Goal: Task Accomplishment & Management: Use online tool/utility

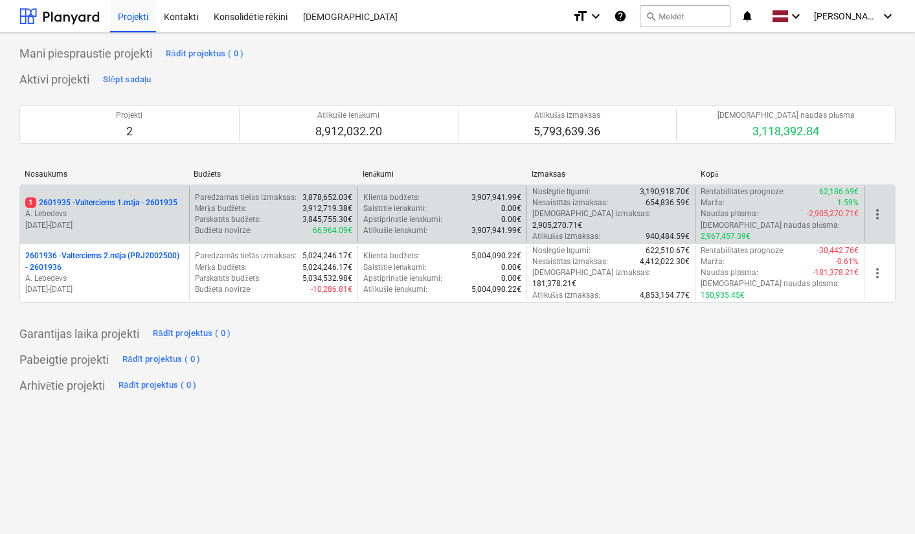
click at [162, 220] on p "[DATE] - [DATE]" at bounding box center [104, 225] width 159 height 11
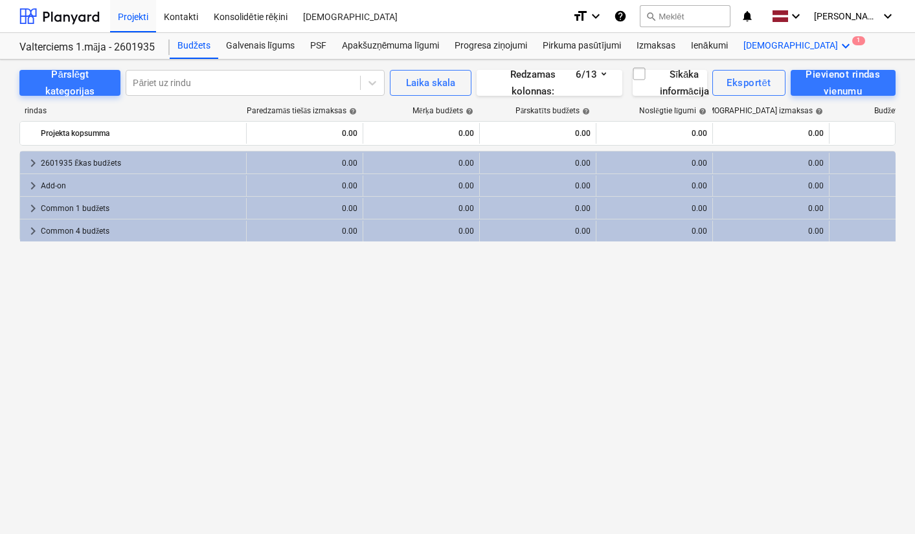
click at [766, 37] on div "Vairāk keyboard_arrow_down 1" at bounding box center [799, 46] width 126 height 26
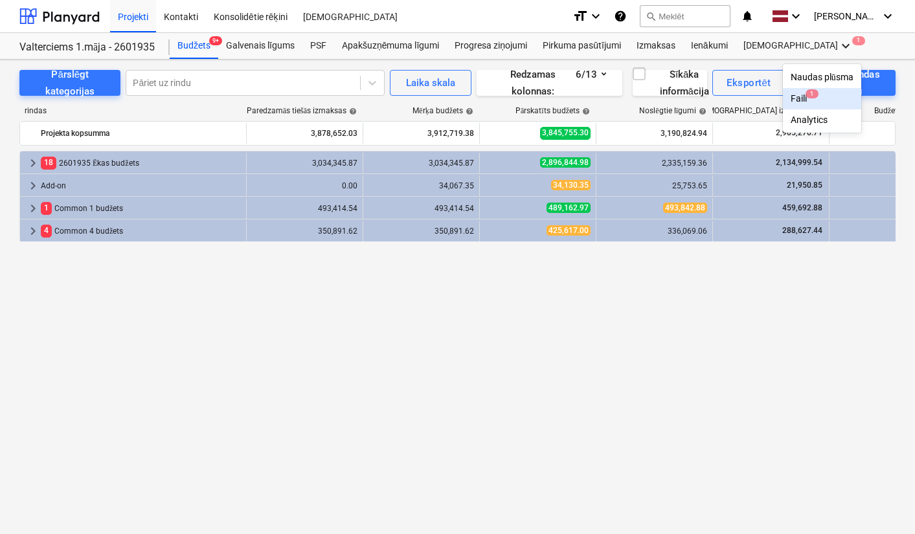
click at [791, 96] on div "Faili 1" at bounding box center [822, 98] width 63 height 11
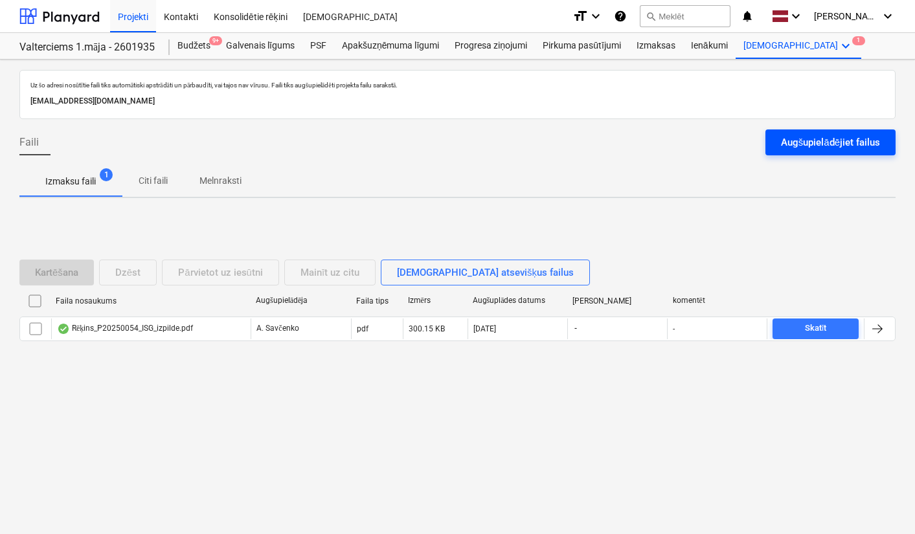
click at [794, 140] on div "Augšupielādējiet failus" at bounding box center [830, 142] width 99 height 17
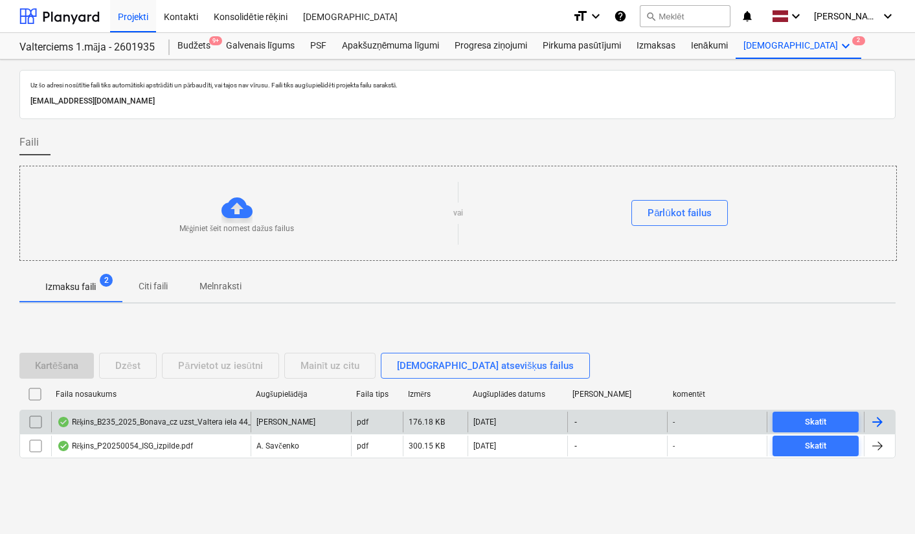
click at [98, 418] on div "Rēķins_B235_2025_Bonava_cz uzst_Valtera iela 44_11.08.2025..pdf" at bounding box center [182, 422] width 250 height 10
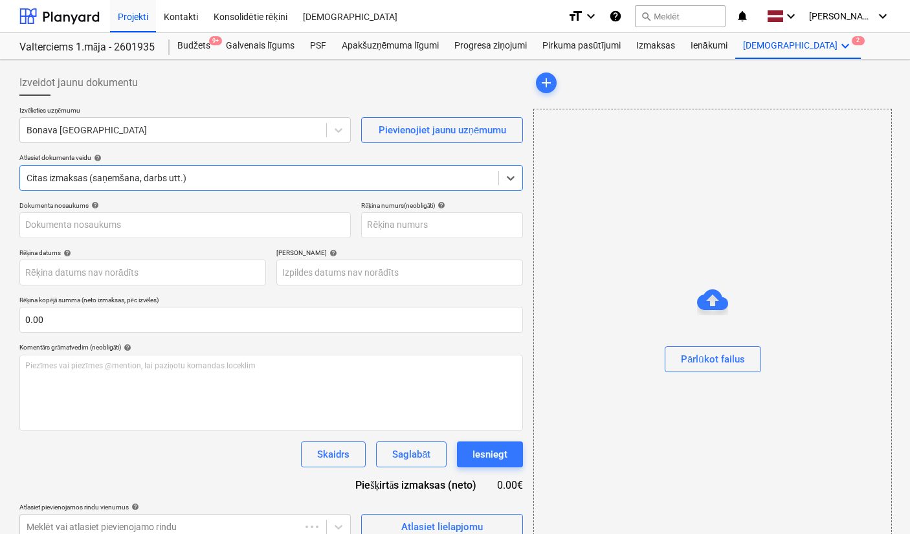
type input "Rēķins_B235_2025_Bonava_cz uzst_Valtera iela 44_11.08.2025..pdf"
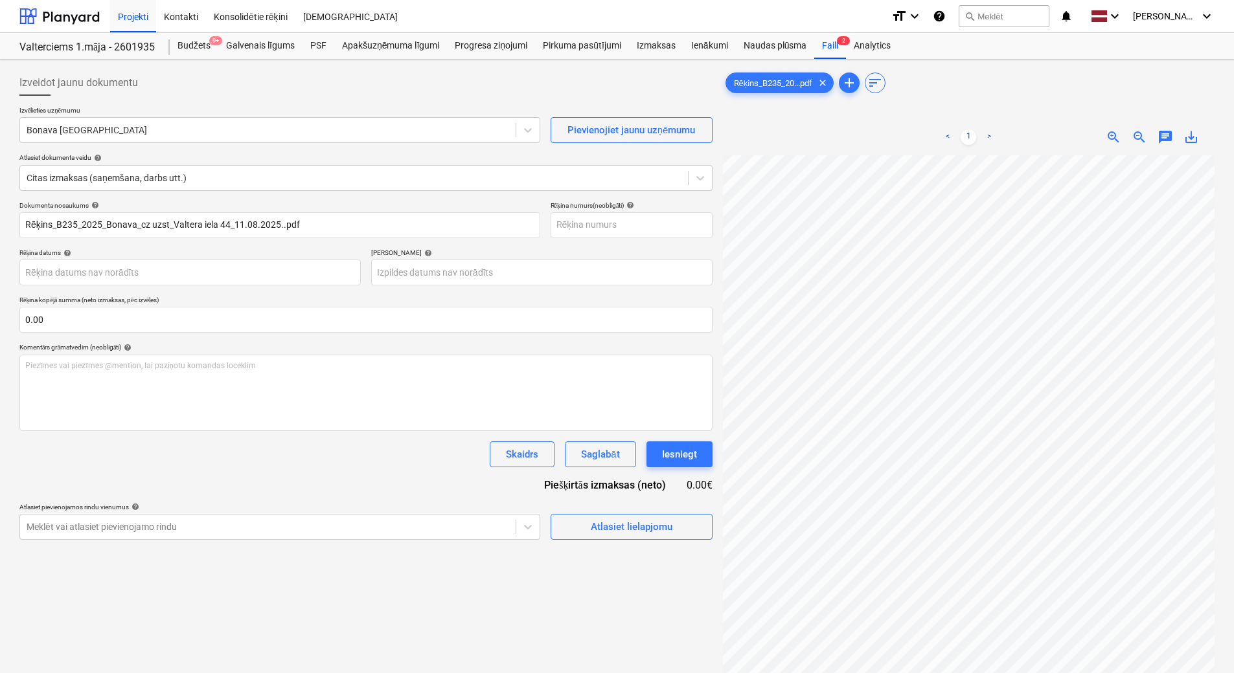
scroll to position [238, 96]
click at [914, 137] on span "zoom_out" at bounding box center [1139, 138] width 16 height 16
click at [213, 124] on div at bounding box center [268, 130] width 482 height 13
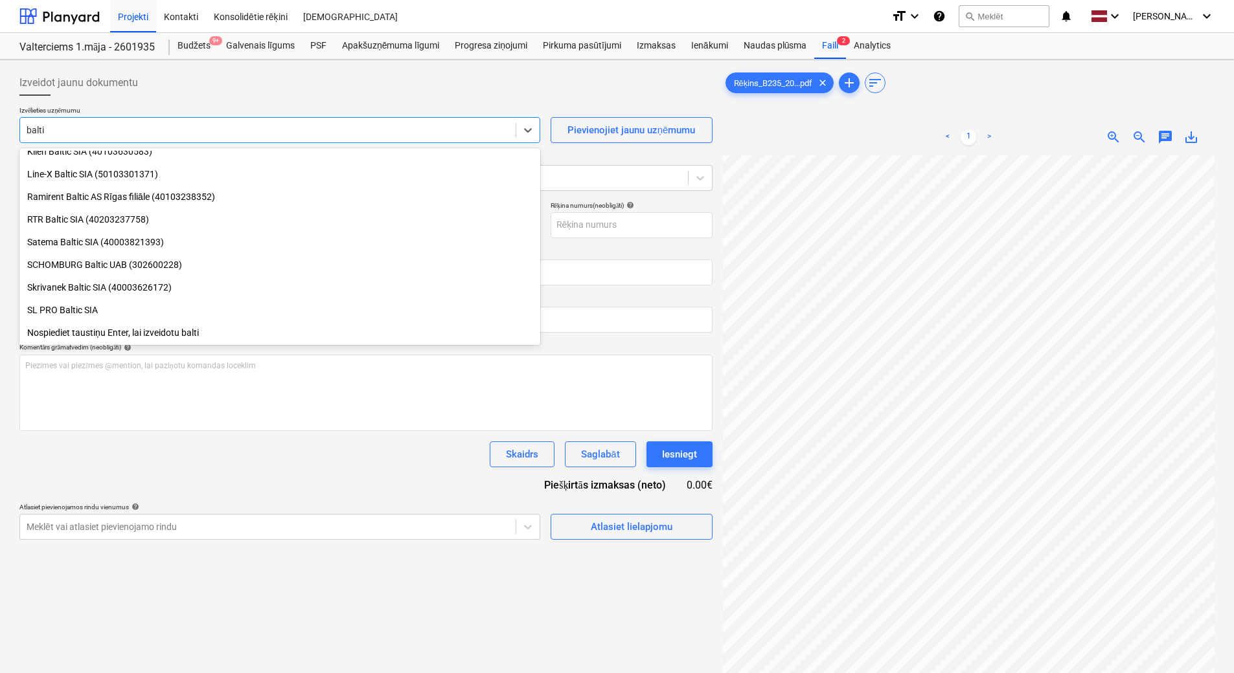
scroll to position [327, 0]
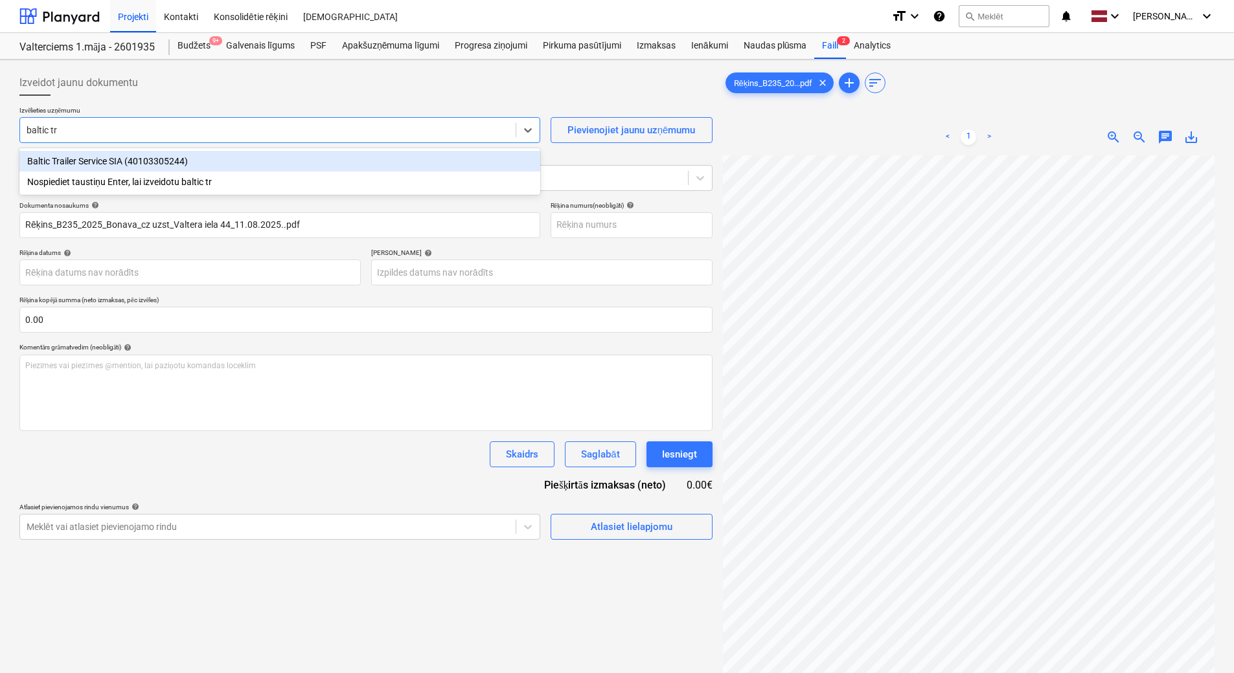
type input "baltic tra"
click at [104, 157] on div "Baltic Trailer Service SIA (40103305244)" at bounding box center [279, 161] width 521 height 21
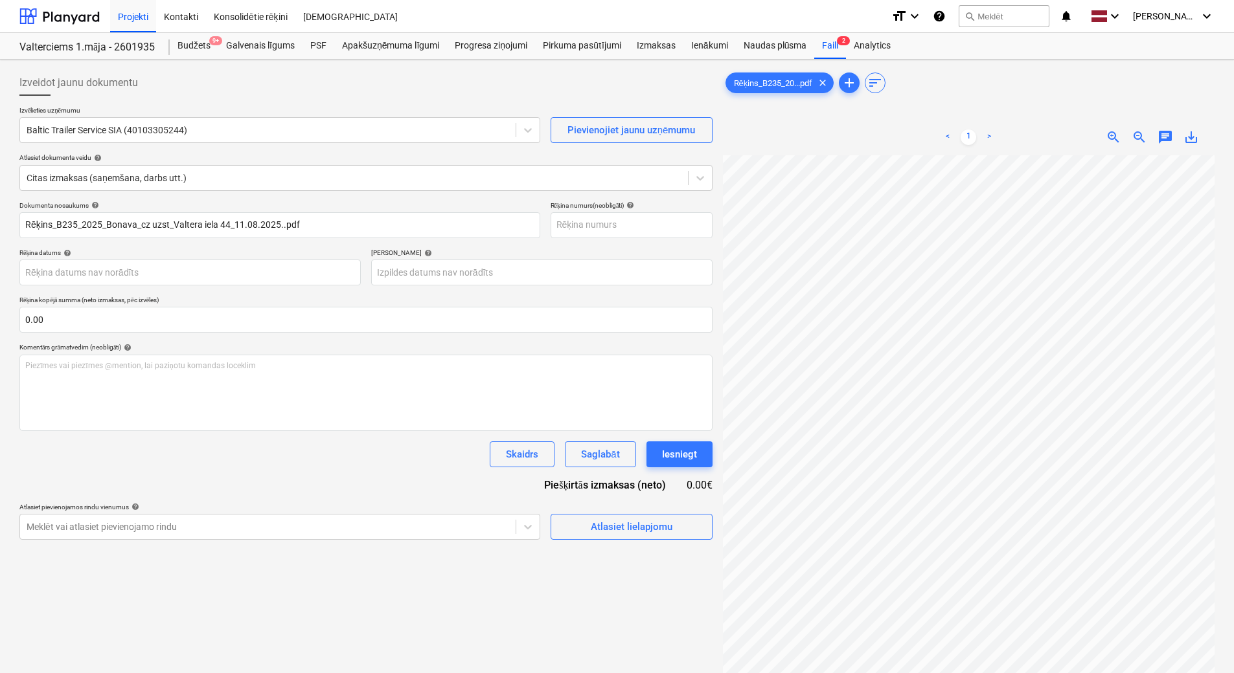
scroll to position [22, 94]
drag, startPoint x: 358, startPoint y: 224, endPoint x: -3, endPoint y: 202, distance: 361.3
click at [0, 202] on html "Projekti Kontakti Konsolidētie rēķini Iesūtne format_size keyboard_arrow_down h…" at bounding box center [617, 336] width 1234 height 673
click at [0, 234] on html "Projekti Kontakti Konsolidētie rēķini Iesūtne format_size keyboard_arrow_down h…" at bounding box center [617, 336] width 1234 height 673
type input "B235/2025"
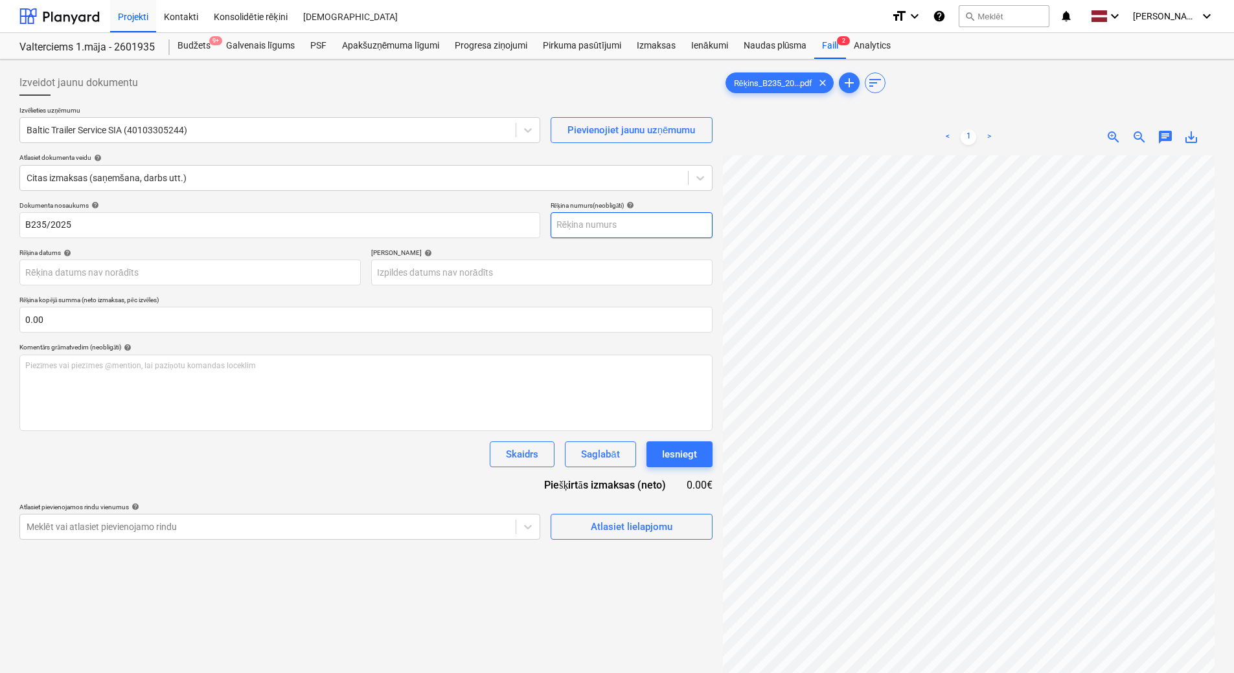
click at [589, 228] on input "text" at bounding box center [631, 225] width 162 height 26
paste input "B235/2025"
type input "B235/2025"
click at [136, 267] on body "Projekti Kontakti Konsolidētie rēķini Iesūtne format_size keyboard_arrow_down h…" at bounding box center [617, 336] width 1234 height 673
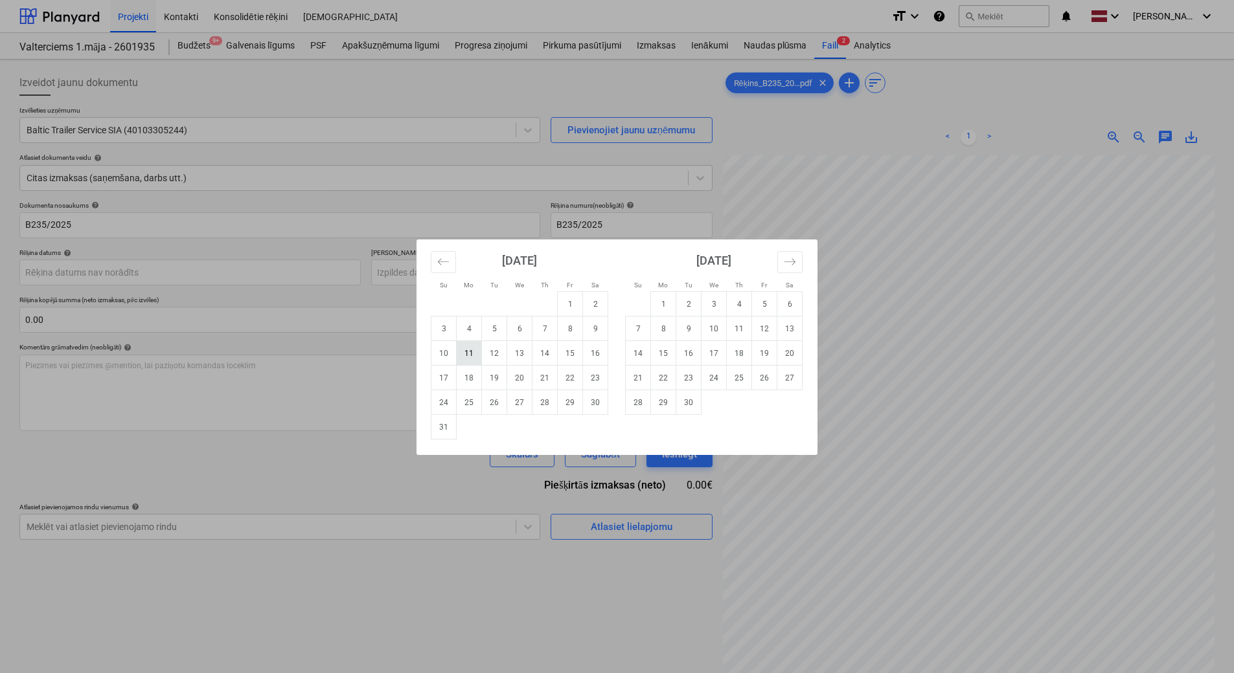
click at [477, 349] on td "11" at bounding box center [468, 353] width 25 height 25
type input "[DATE]"
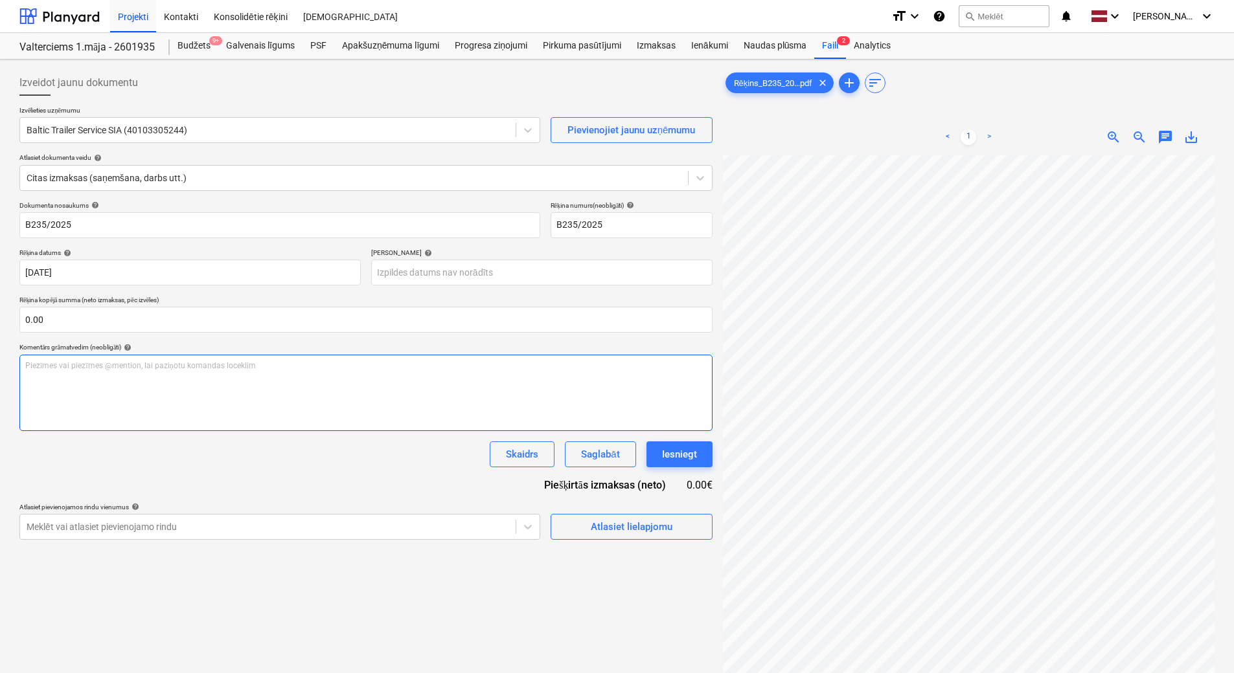
scroll to position [184, 46]
click at [402, 275] on body "Projekti Kontakti Konsolidētie rēķini Iesūtne format_size keyboard_arrow_down h…" at bounding box center [617, 336] width 1234 height 673
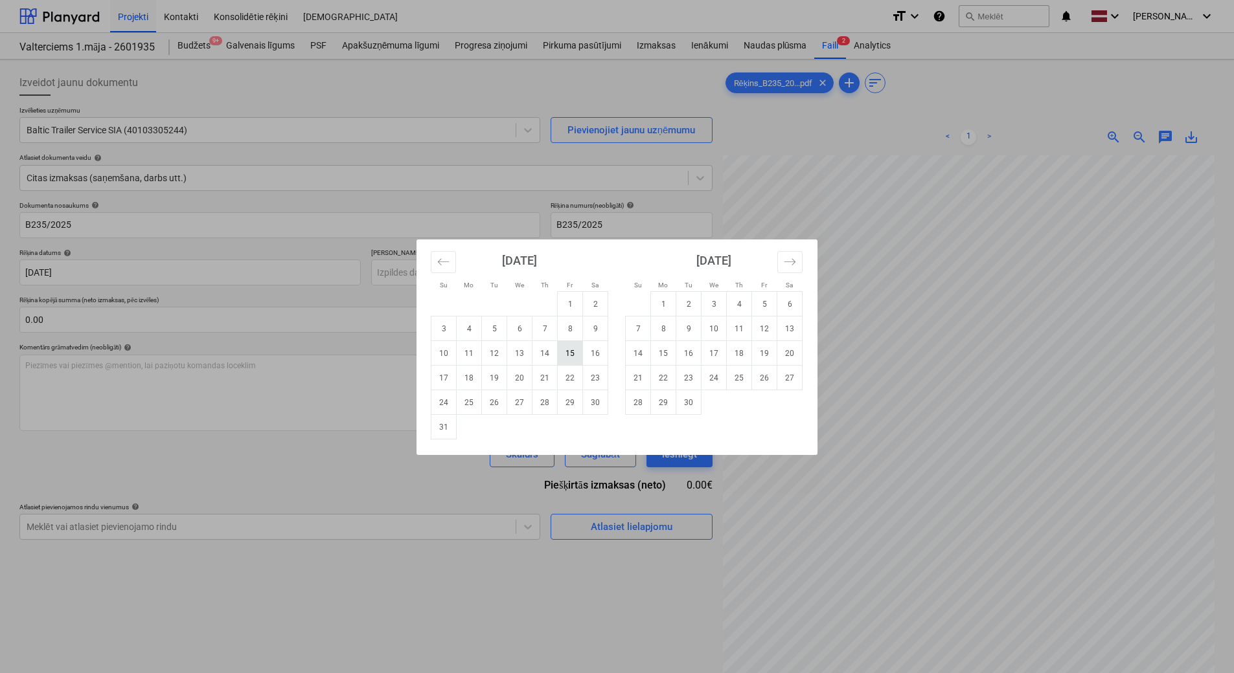
click at [570, 355] on td "15" at bounding box center [570, 353] width 25 height 25
type input "[DATE]"
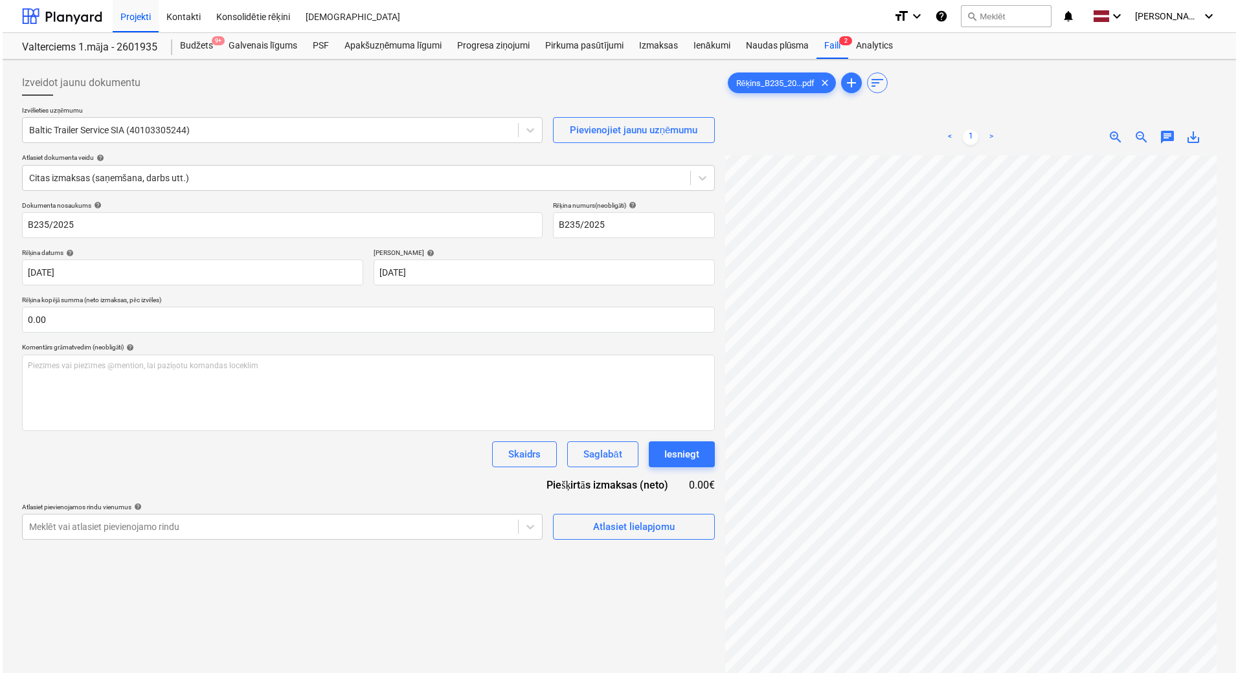
scroll to position [190, 94]
click at [580, 530] on span "Atlasiet lielapjomu" at bounding box center [632, 527] width 130 height 17
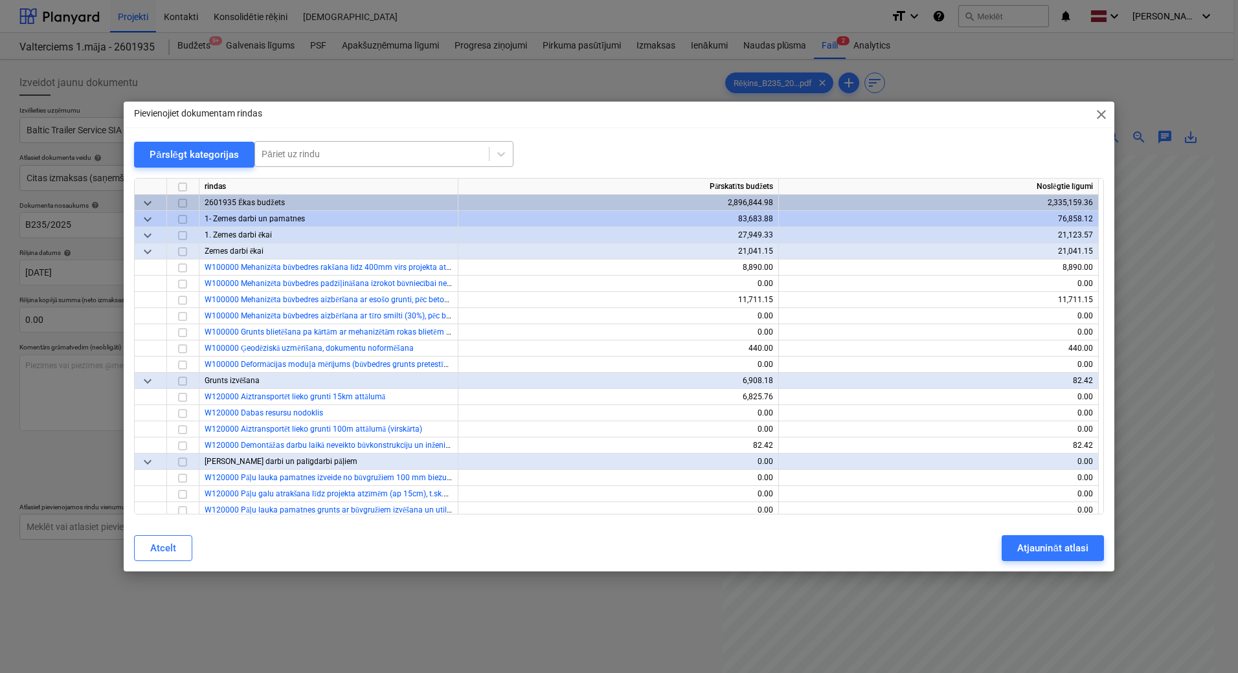
click at [416, 159] on div at bounding box center [372, 154] width 221 height 13
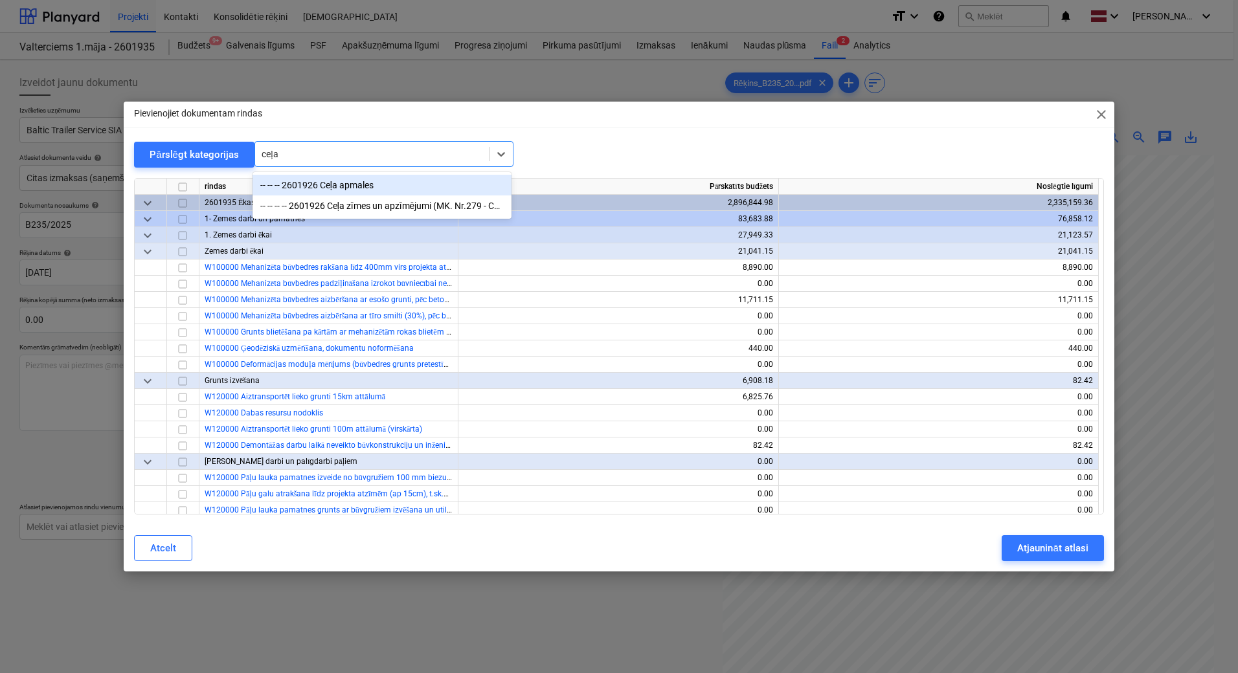
type input "ceļa z"
click at [405, 179] on div "-- -- -- -- 2601926 Ceļa zīmes un apzīmējumi (MK. Nr.279 - Ceļu satiksmes notei…" at bounding box center [382, 185] width 259 height 21
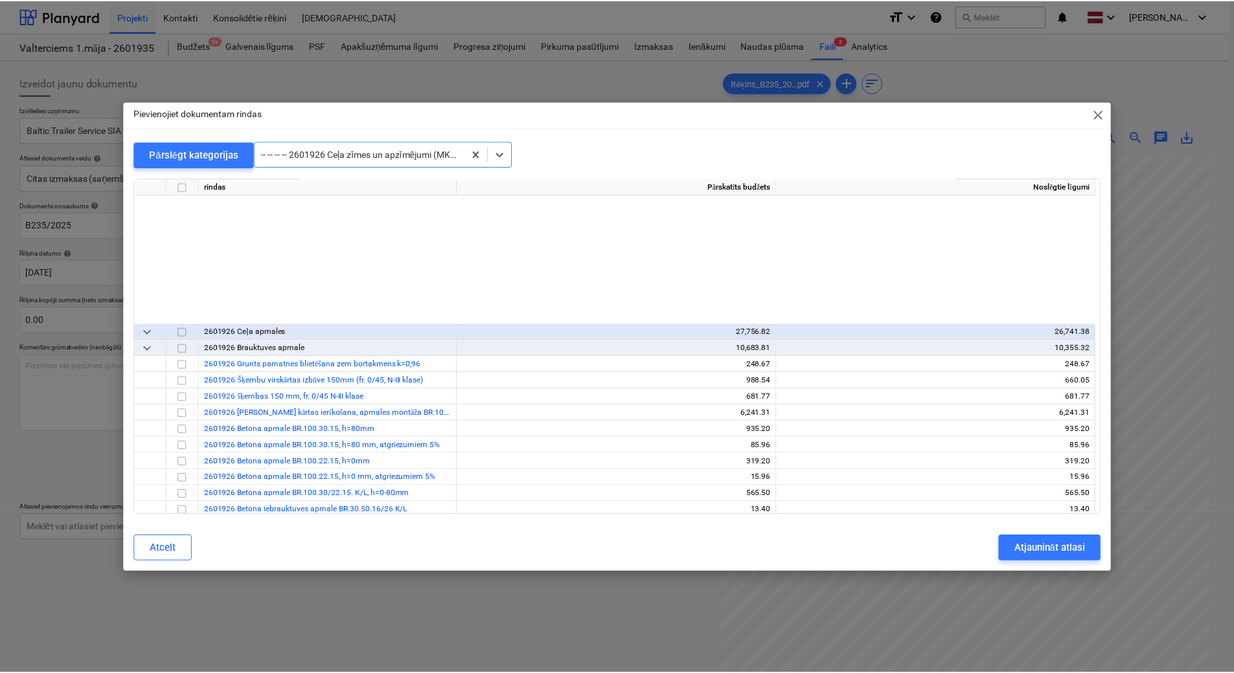
scroll to position [16382, 0]
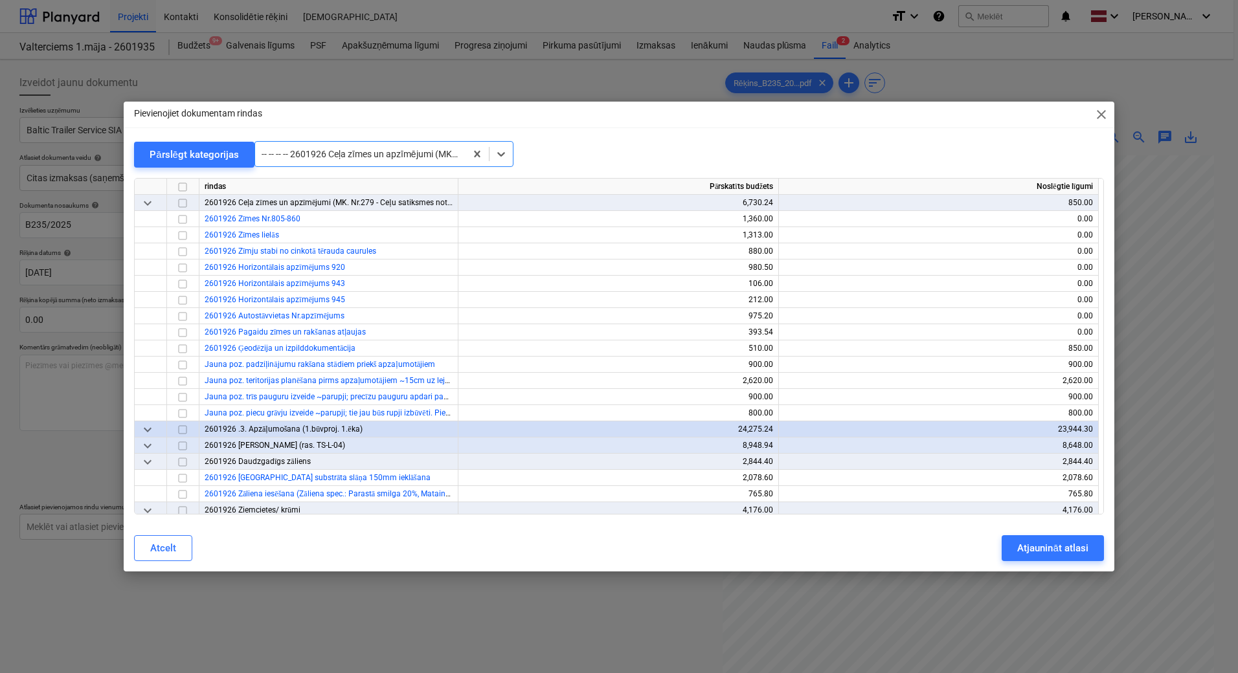
click at [914, 117] on span "close" at bounding box center [1102, 115] width 16 height 16
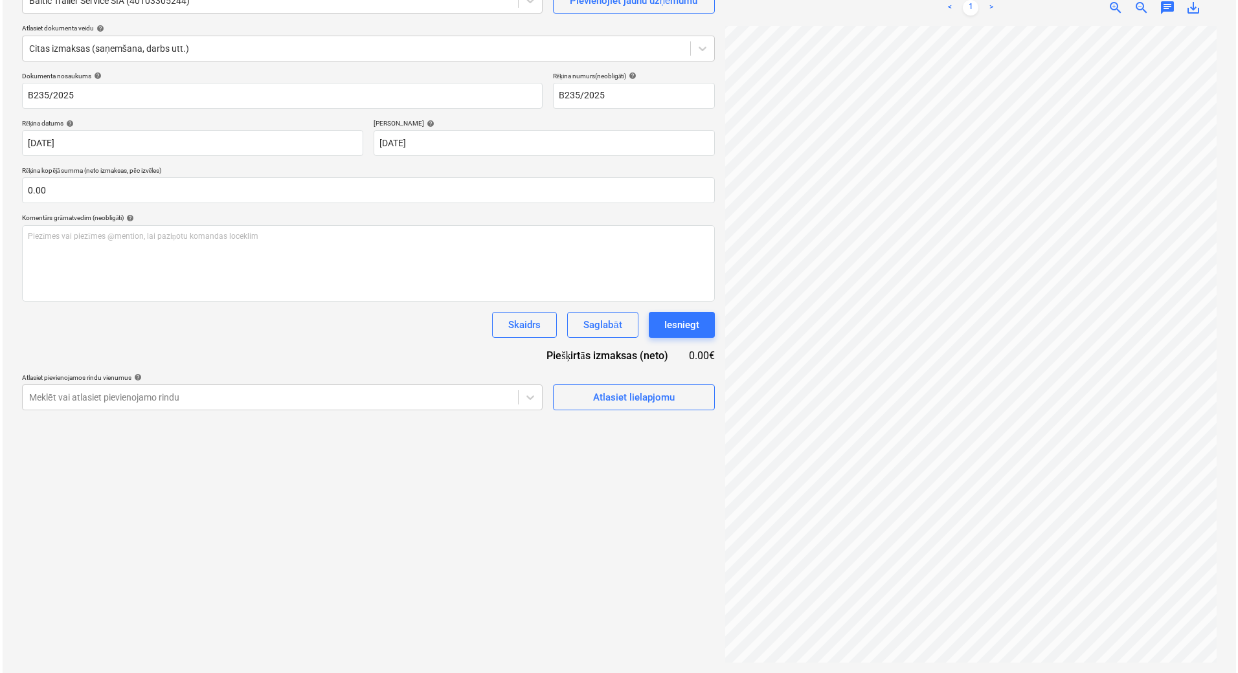
scroll to position [63, 94]
click at [603, 395] on div "Atlasiet lielapjomu" at bounding box center [632, 397] width 82 height 17
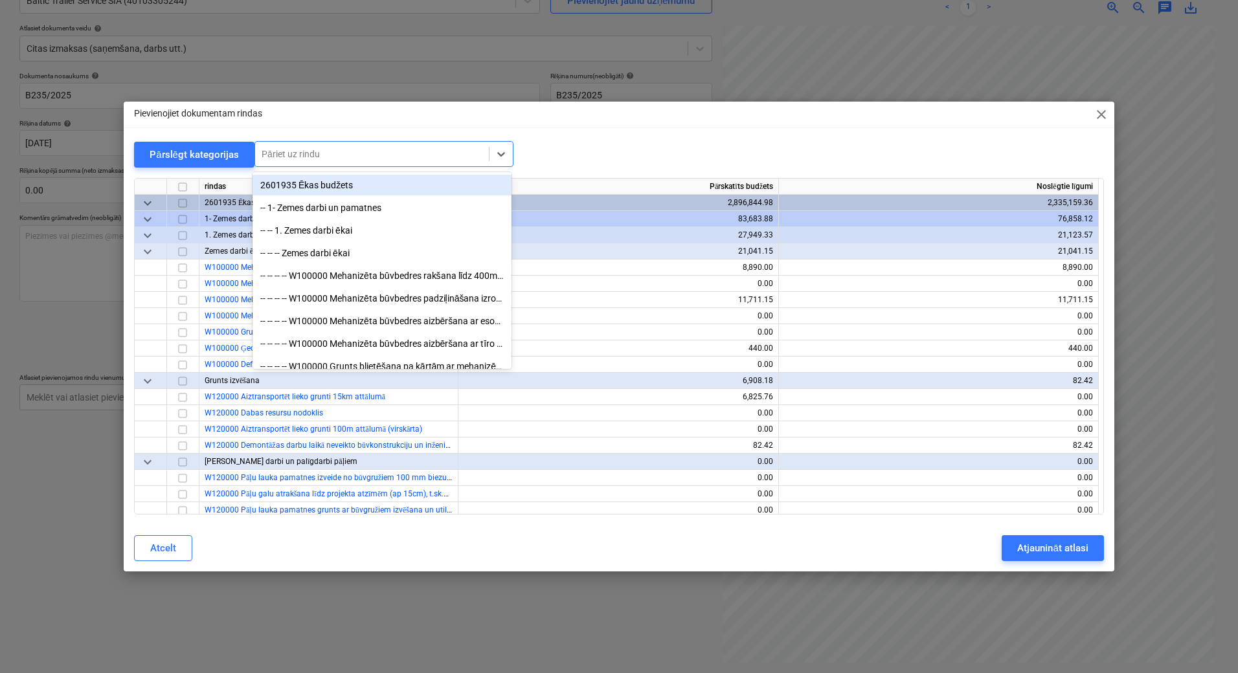
click at [332, 154] on div at bounding box center [372, 154] width 221 height 13
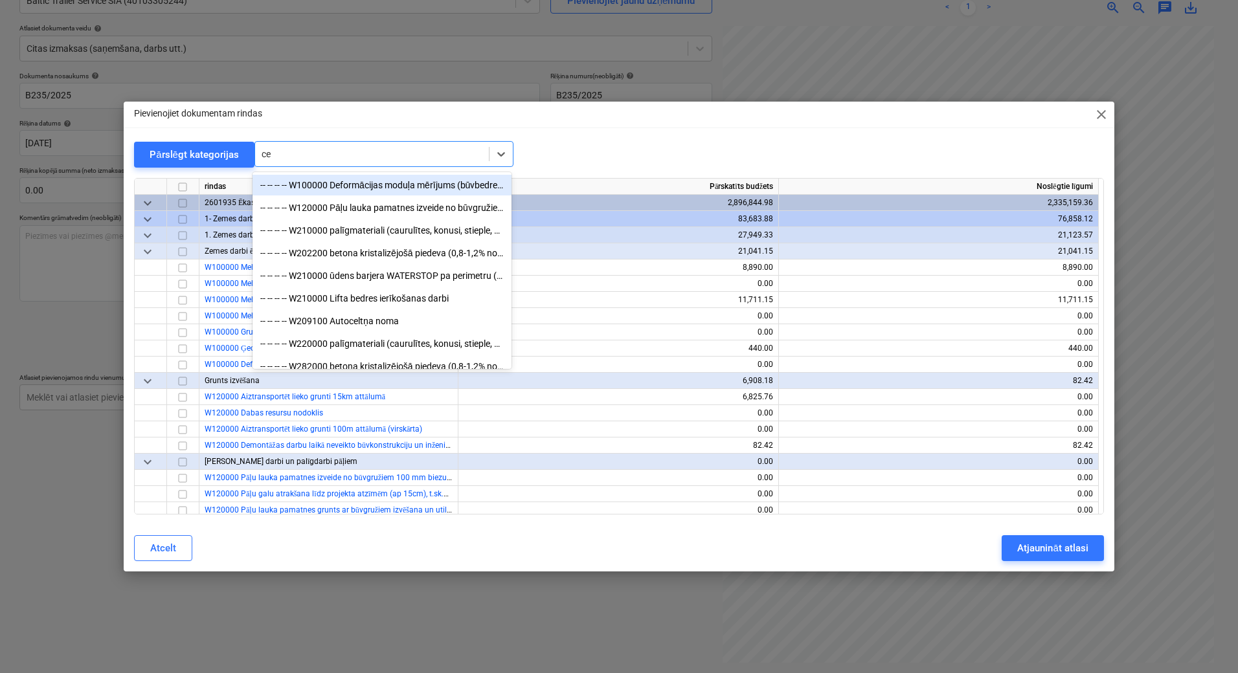
type input "ceļ"
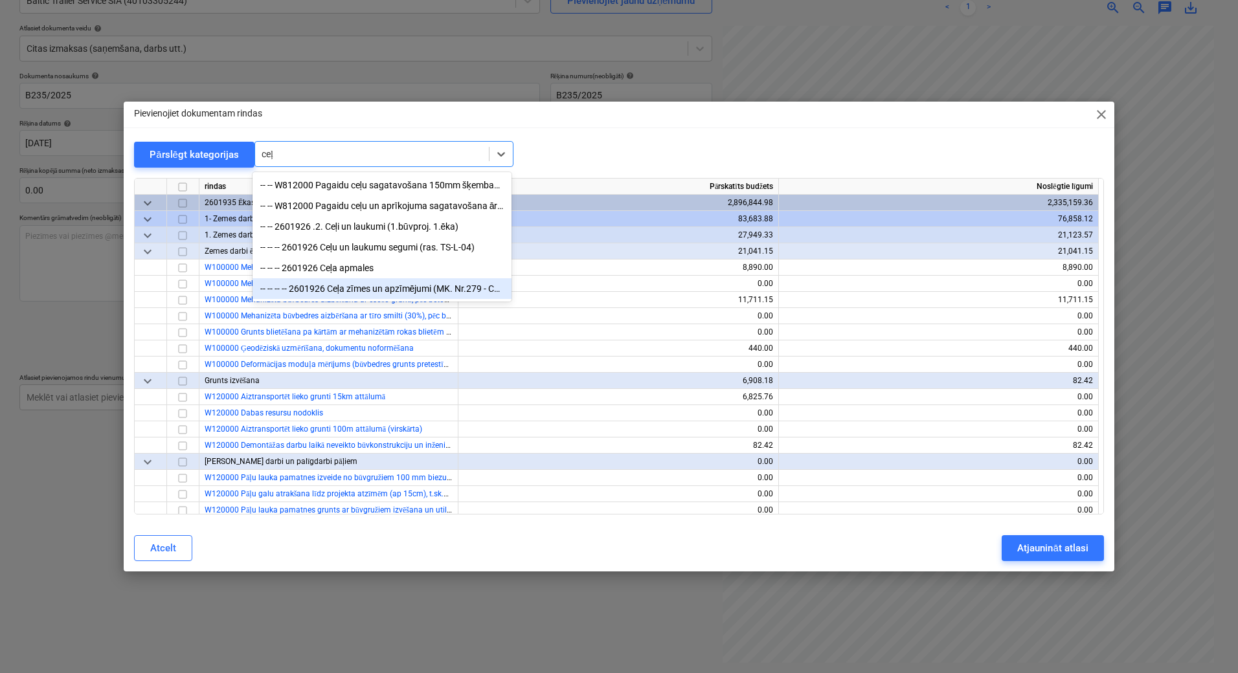
click at [362, 292] on div "-- -- -- -- 2601926 Ceļa zīmes un apzīmējumi (MK. Nr.279 - Ceļu satiksmes notei…" at bounding box center [382, 288] width 259 height 21
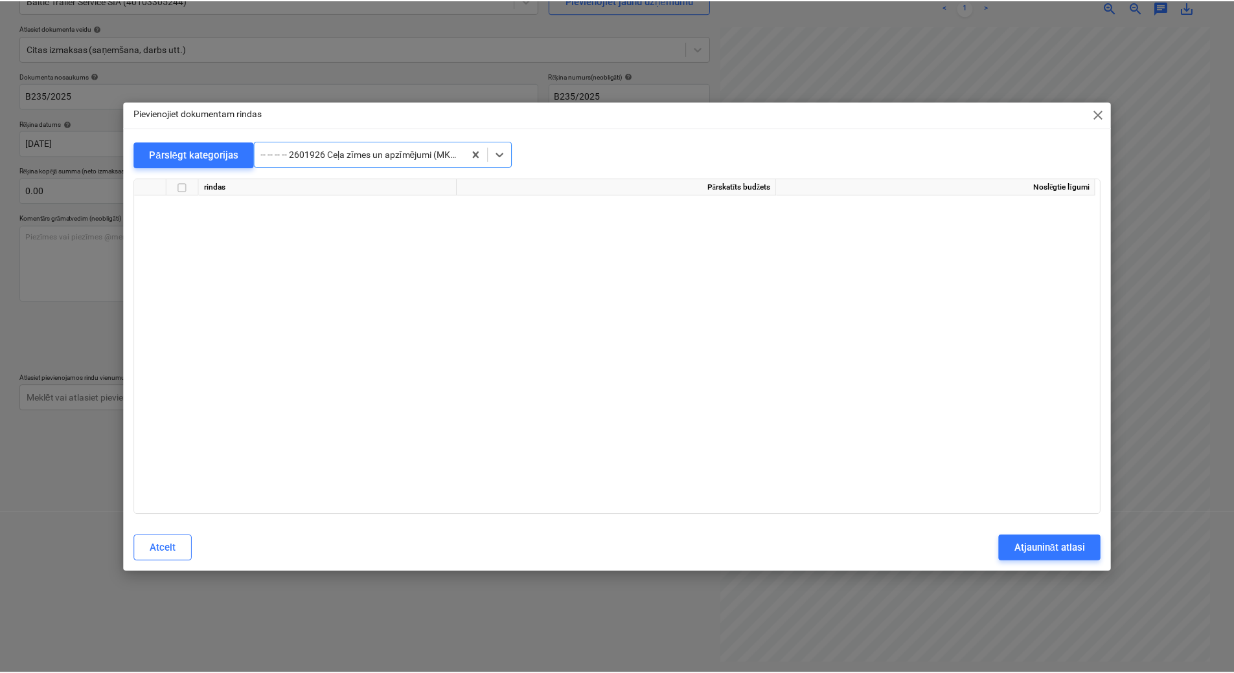
scroll to position [16382, 0]
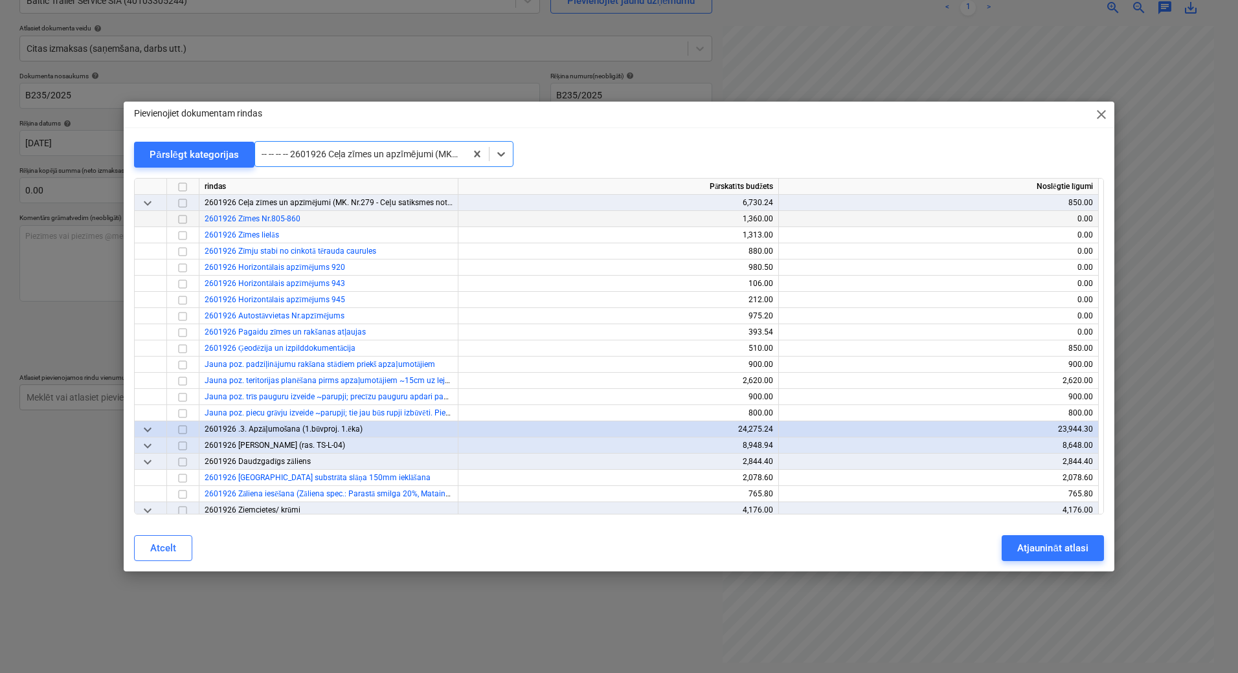
click at [185, 220] on input "checkbox" at bounding box center [183, 220] width 16 height 16
click at [182, 235] on input "checkbox" at bounding box center [183, 236] width 16 height 16
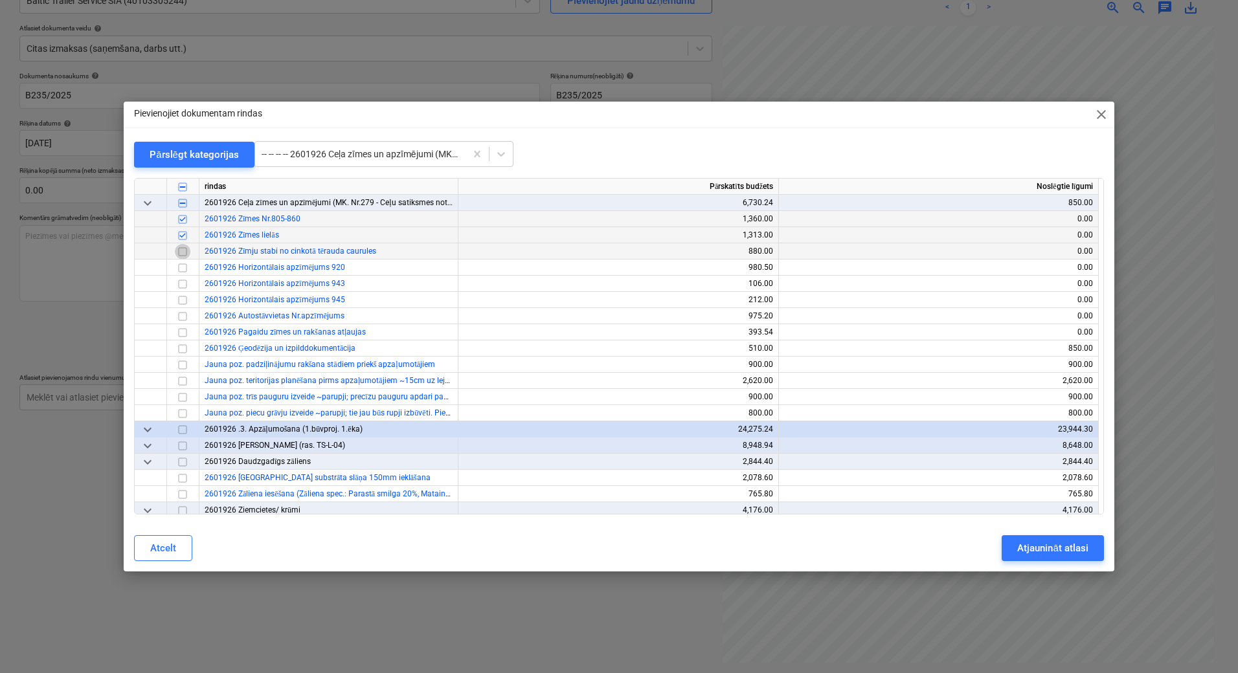
click at [181, 254] on input "checkbox" at bounding box center [183, 252] width 16 height 16
click at [914, 534] on div "Atjaunināt atlasi" at bounding box center [1052, 548] width 71 height 17
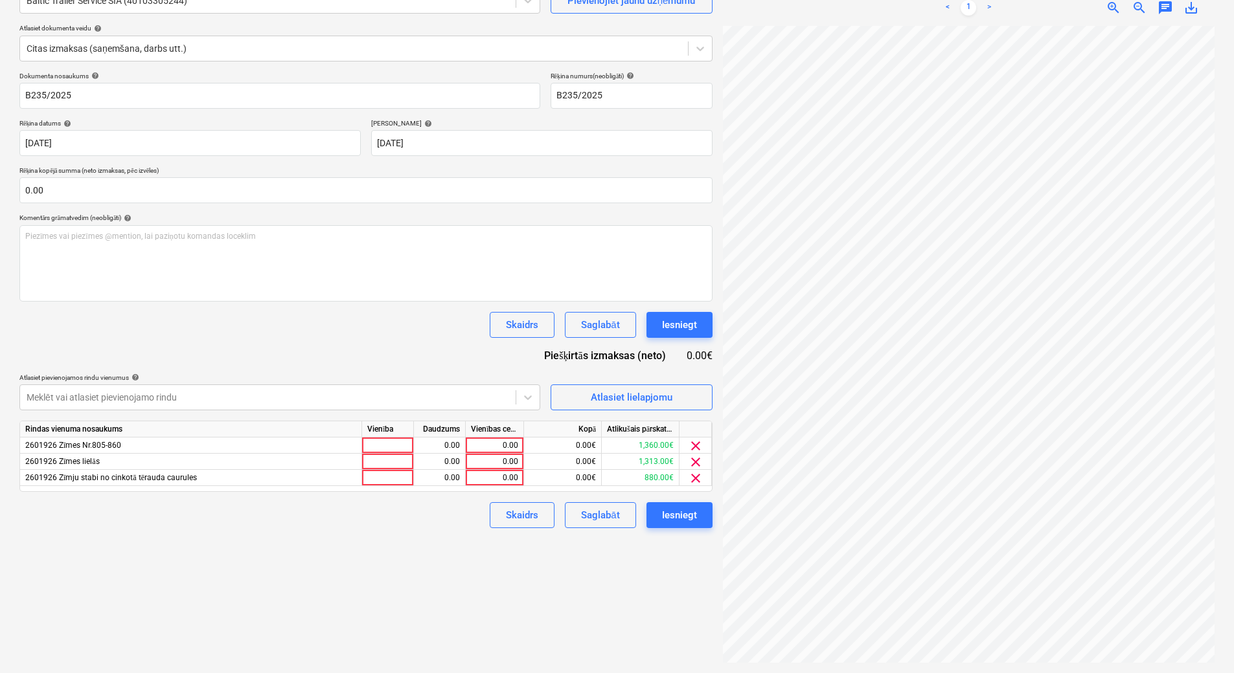
scroll to position [53, 94]
click at [505, 443] on div "0.00" at bounding box center [494, 446] width 47 height 16
type input "1360"
click at [483, 479] on div "0.00" at bounding box center [494, 478] width 47 height 16
type input "856.57"
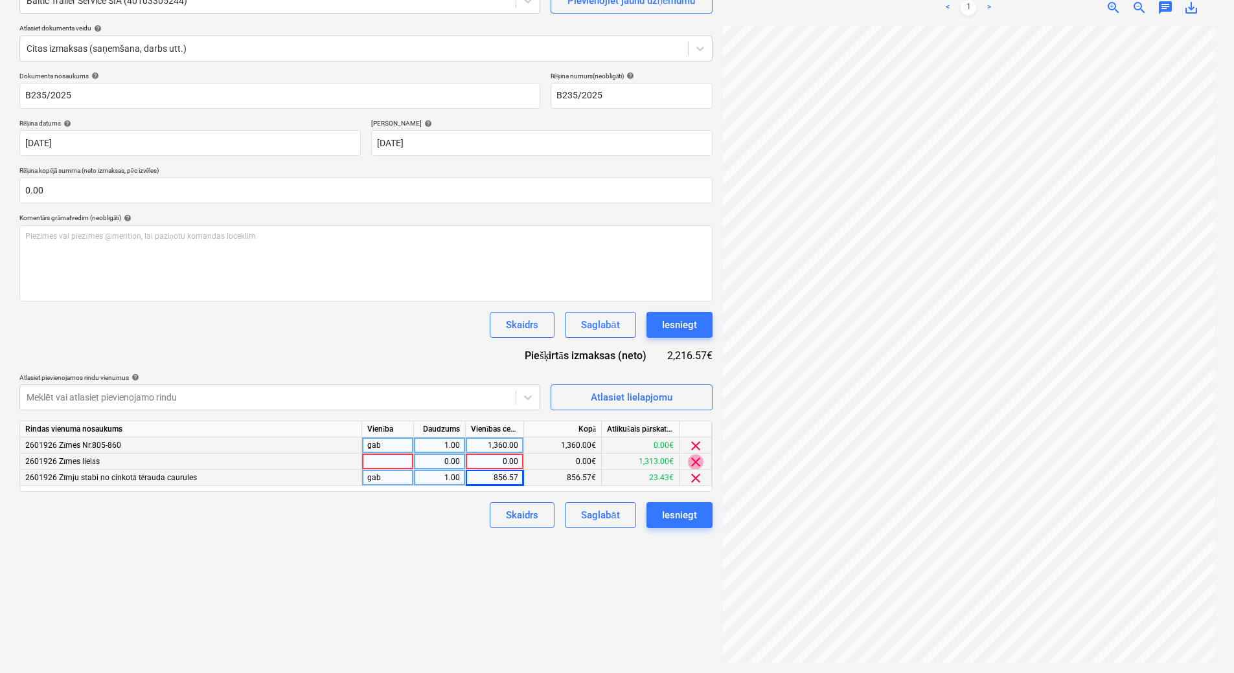
click at [692, 463] on span "clear" at bounding box center [696, 463] width 16 height 16
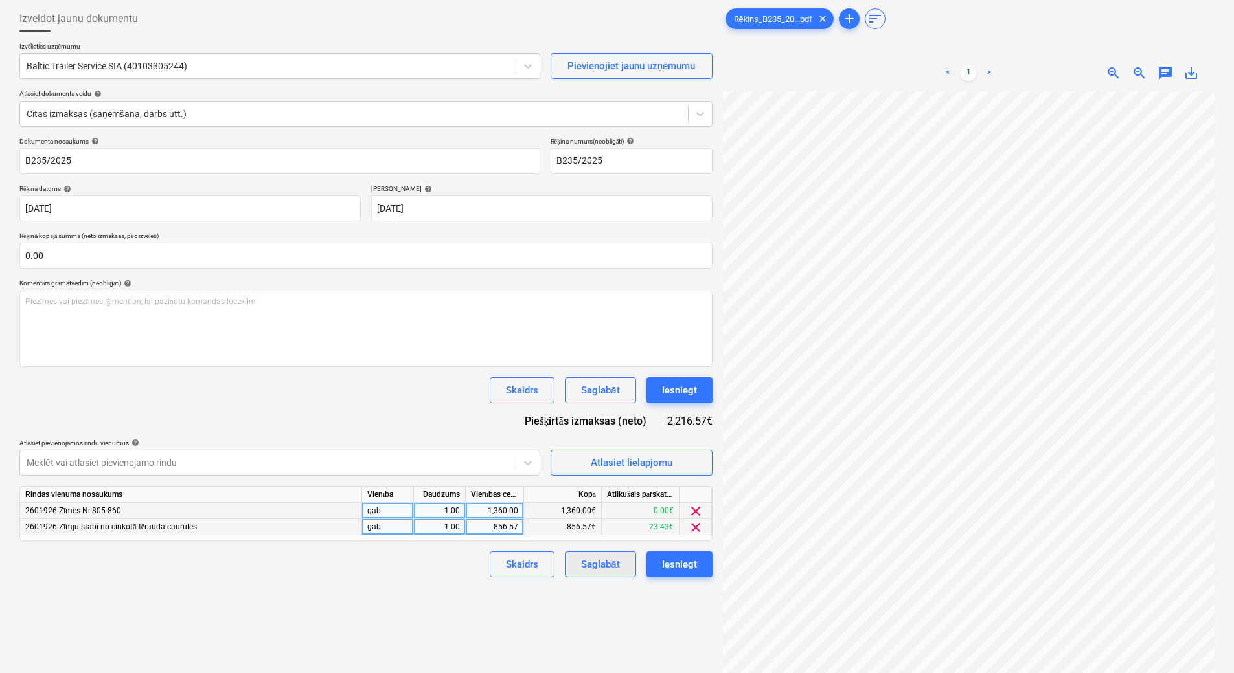
scroll to position [65, 0]
click at [598, 534] on div "Saglabāt" at bounding box center [600, 564] width 38 height 17
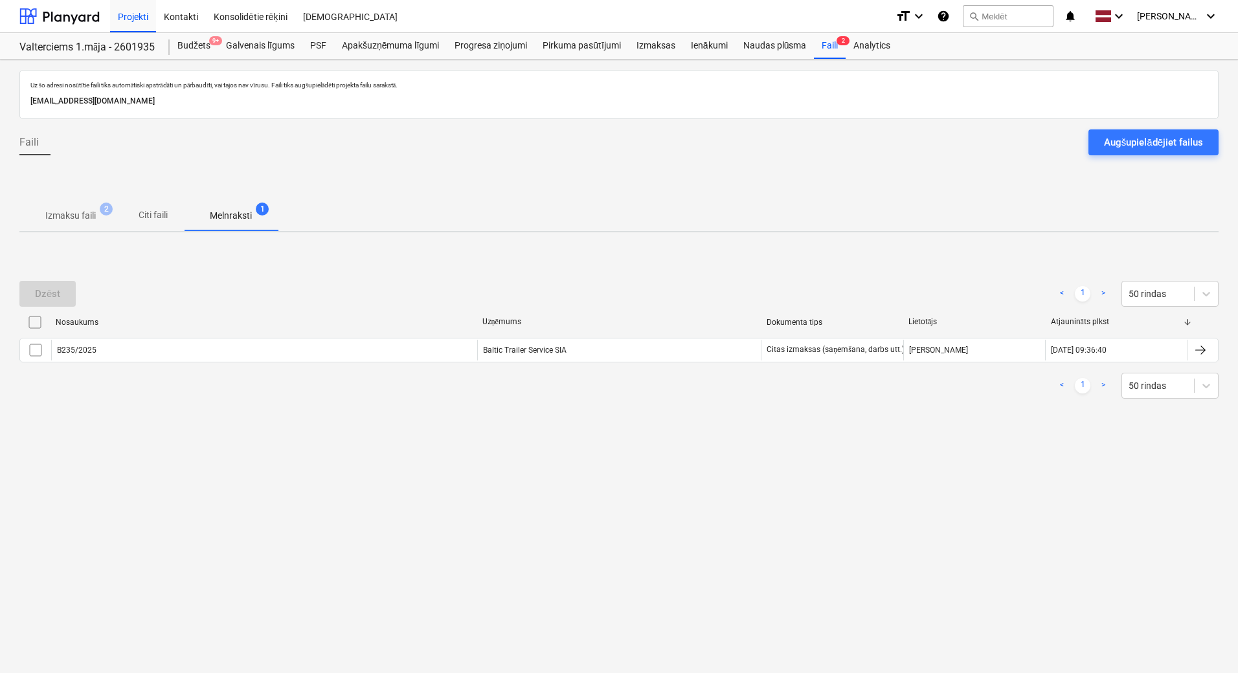
click at [69, 199] on div at bounding box center [618, 183] width 1199 height 34
click at [71, 216] on p "Izmaksu faili" at bounding box center [70, 216] width 51 height 14
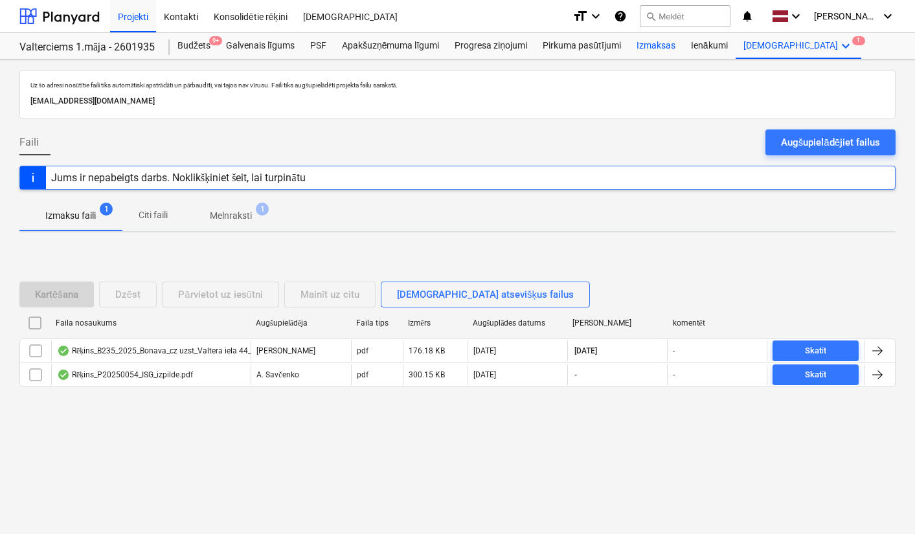
click at [645, 49] on div "Izmaksas" at bounding box center [656, 46] width 54 height 26
